Goal: Check status: Check status

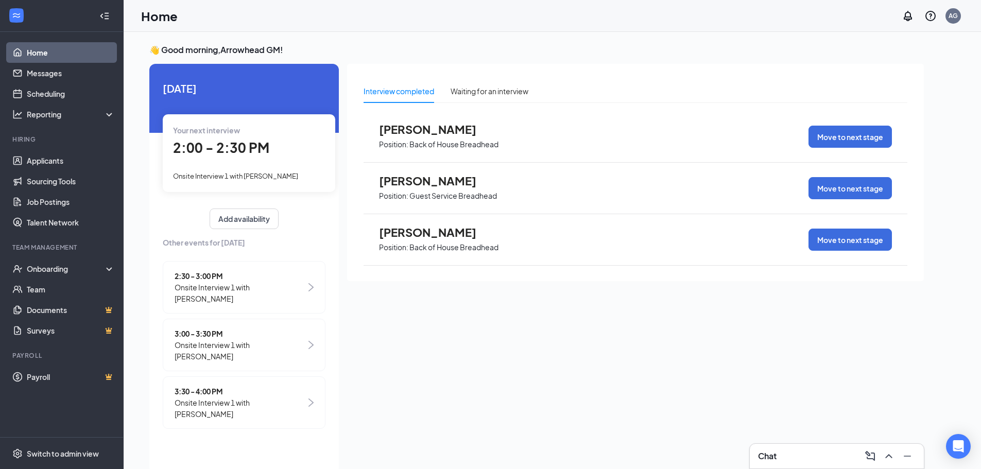
scroll to position [4, 0]
click at [640, 286] on div "Show more" at bounding box center [635, 289] width 39 height 10
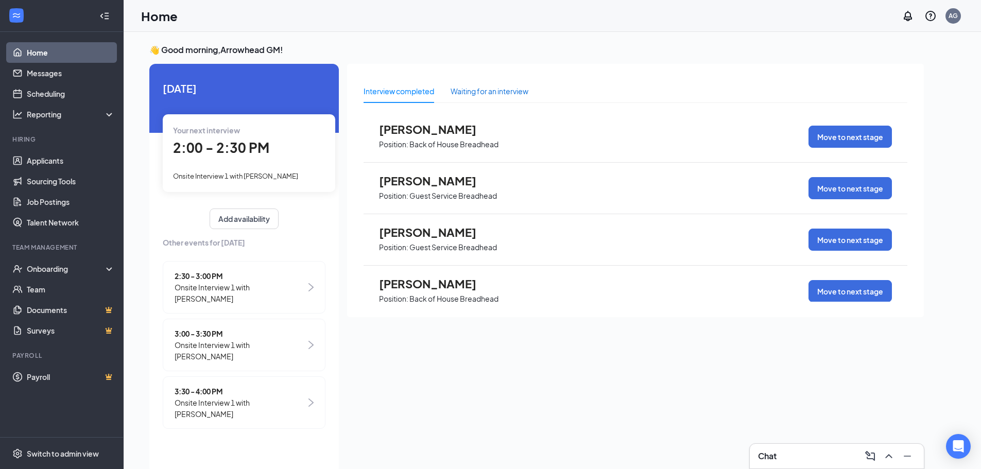
click at [505, 95] on div "Waiting for an interview" at bounding box center [489, 90] width 78 height 11
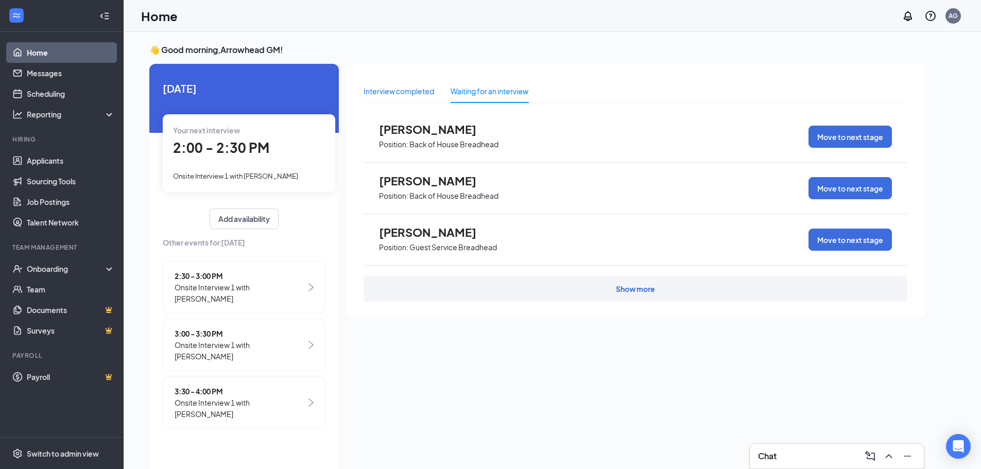
click at [379, 92] on div "Interview completed" at bounding box center [398, 90] width 71 height 11
click at [46, 48] on link "Home" at bounding box center [71, 52] width 88 height 21
